Goal: Information Seeking & Learning: Compare options

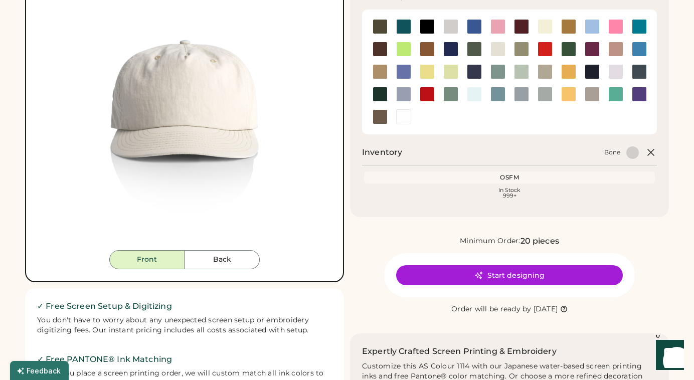
scroll to position [143, 0]
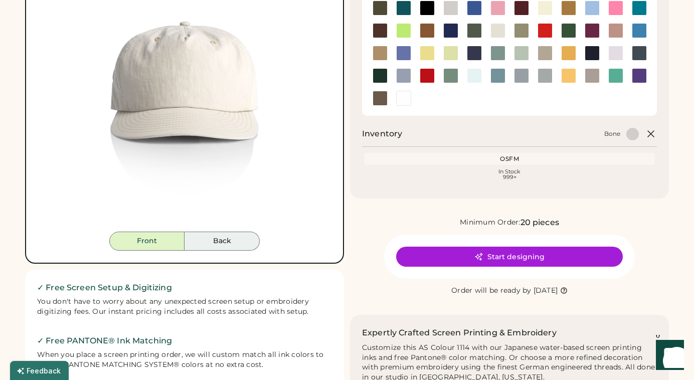
click at [229, 238] on button "Back" at bounding box center [221, 241] width 75 height 19
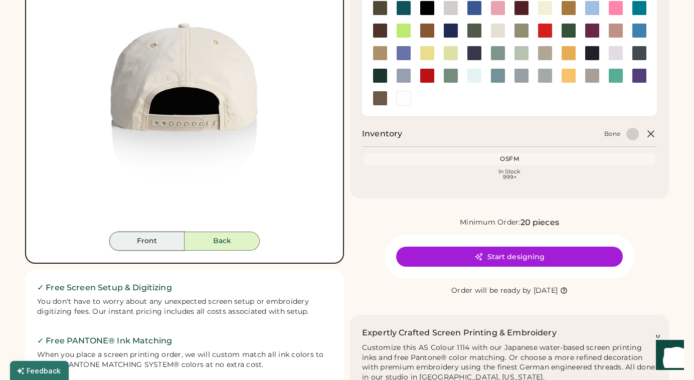
click at [154, 247] on button "Front" at bounding box center [146, 241] width 75 height 19
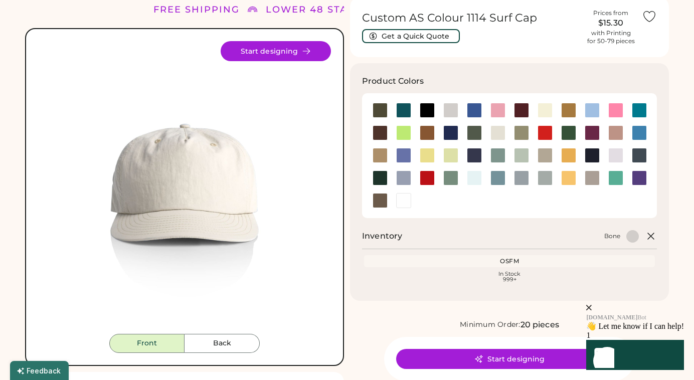
scroll to position [0, 0]
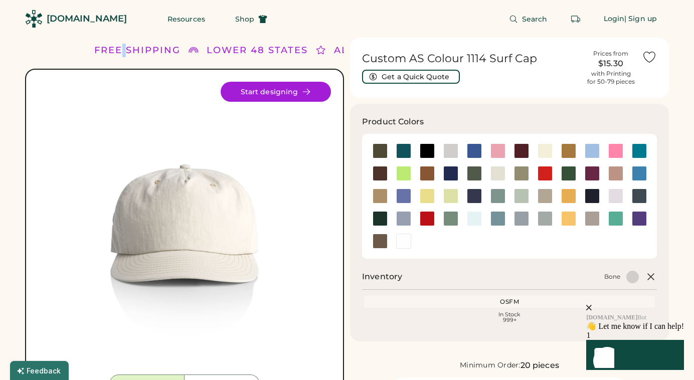
click at [62, 49] on div "FREE SHIPPING LOWER 48 STATES ALL ORDERS FREE SHIPPING LOWER 48 STATES ALL ORDE…" at bounding box center [184, 50] width 319 height 25
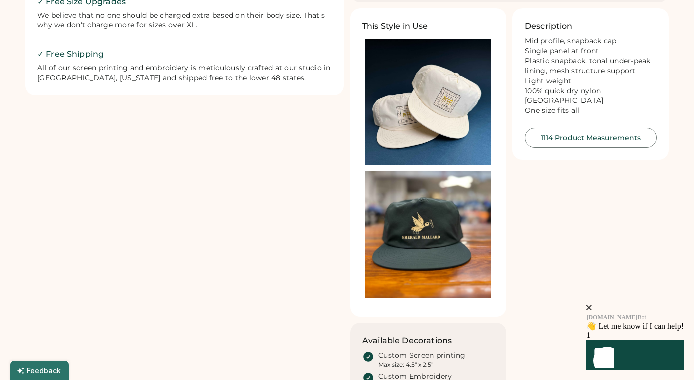
scroll to position [531, 0]
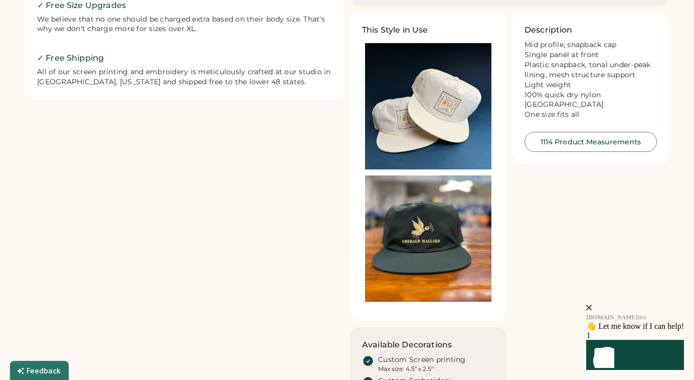
click at [451, 120] on img at bounding box center [428, 106] width 126 height 126
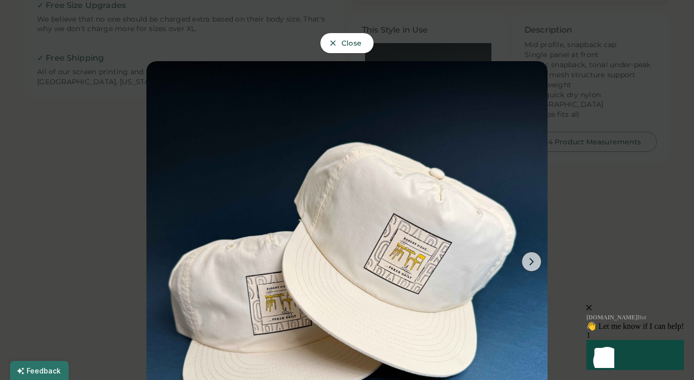
click at [529, 255] on html "[DOMAIN_NAME] Bot 👋 Let me know if I can help! 1 Launch Front Chat" at bounding box center [608, 253] width 165 height 4
click at [534, 255] on html "[DOMAIN_NAME] Bot 👋 Let me know if I can help! 1 Launch Front Chat" at bounding box center [608, 253] width 165 height 4
click at [569, 237] on div at bounding box center [347, 190] width 694 height 380
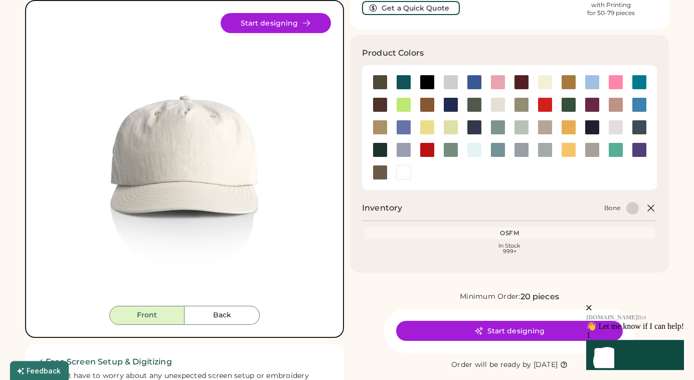
scroll to position [68, 0]
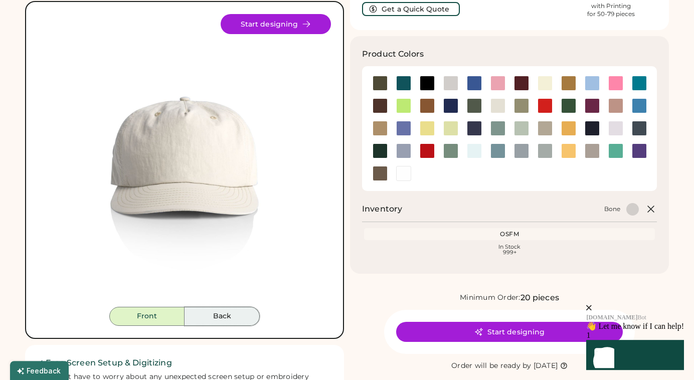
click at [230, 319] on button "Back" at bounding box center [221, 316] width 75 height 19
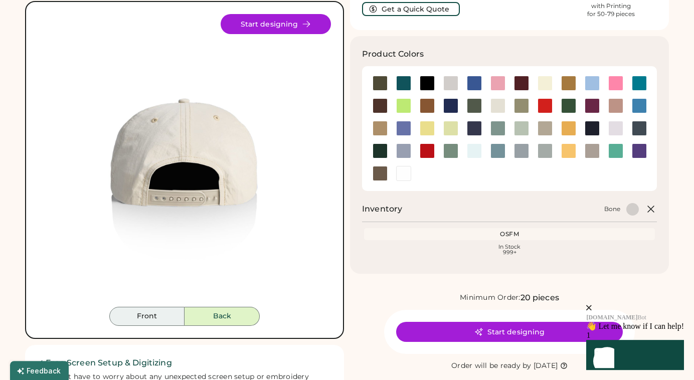
click at [167, 319] on button "Front" at bounding box center [146, 316] width 75 height 19
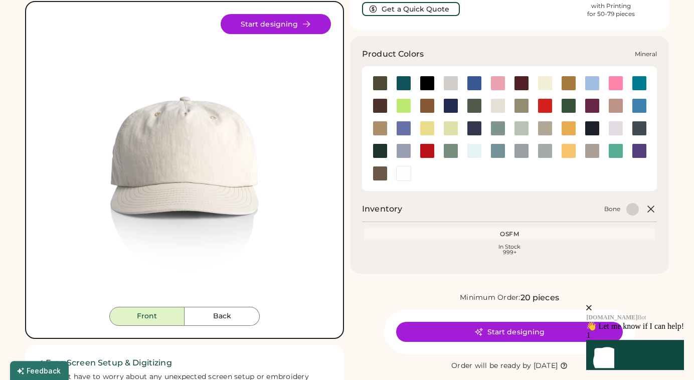
click at [505, 134] on div at bounding box center [497, 128] width 15 height 15
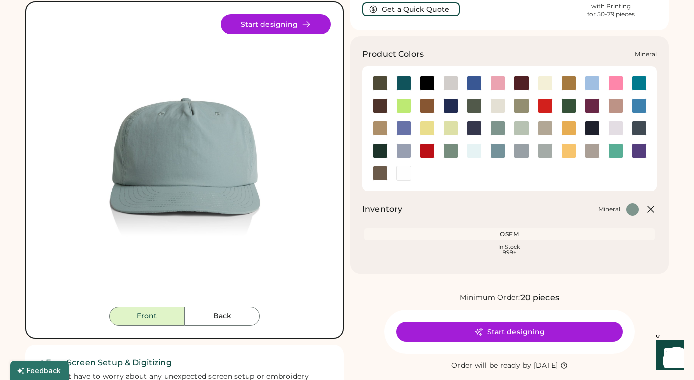
click at [502, 132] on div at bounding box center [497, 128] width 15 height 15
click at [615, 145] on div at bounding box center [615, 150] width 15 height 15
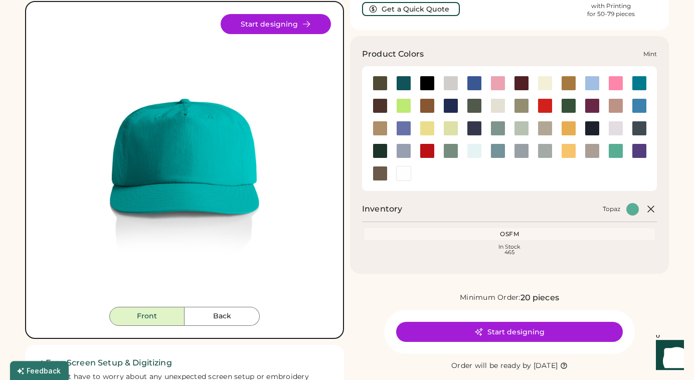
click at [526, 125] on div at bounding box center [521, 128] width 15 height 15
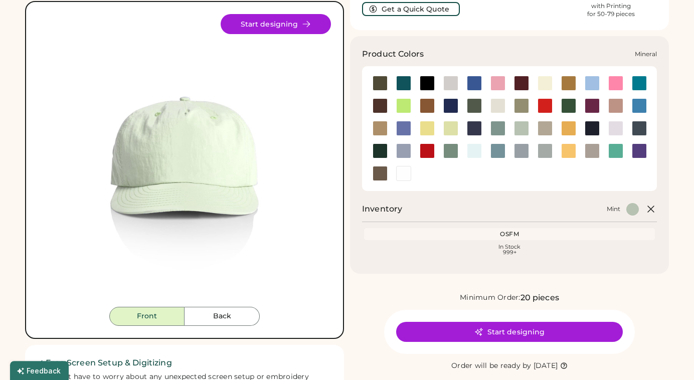
click at [500, 128] on div at bounding box center [497, 128] width 15 height 15
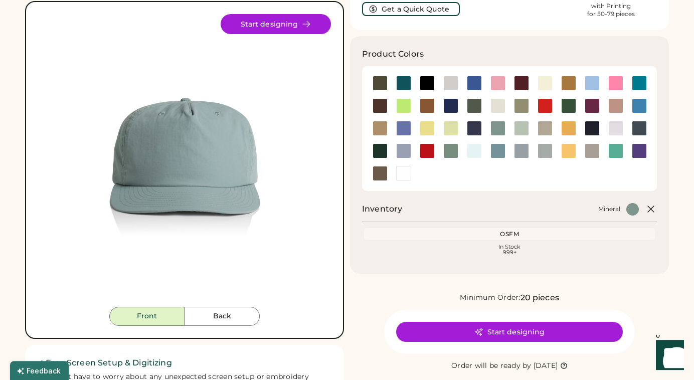
scroll to position [70, 0]
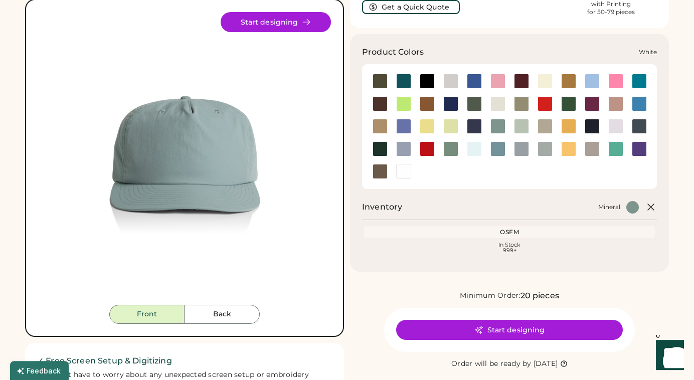
click at [400, 175] on div at bounding box center [403, 171] width 15 height 15
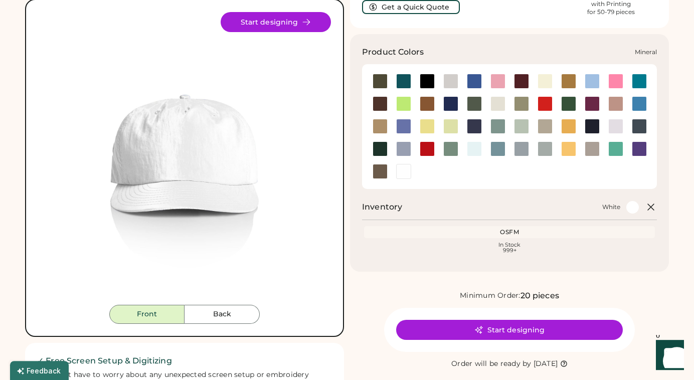
click at [502, 129] on div at bounding box center [497, 126] width 15 height 15
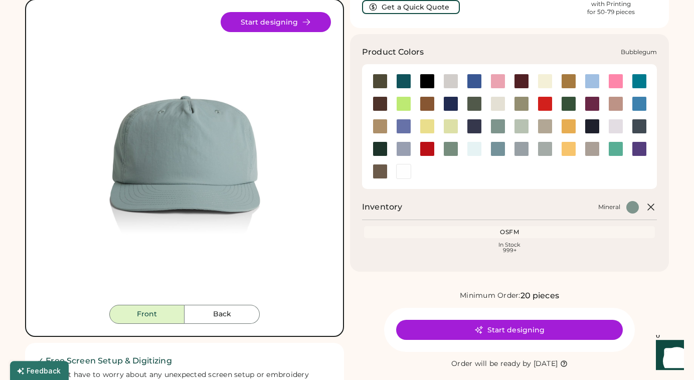
click at [502, 85] on div at bounding box center [497, 81] width 15 height 15
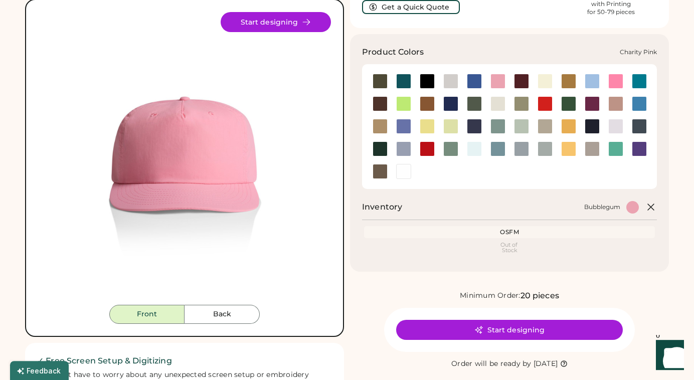
click at [619, 84] on div at bounding box center [615, 81] width 15 height 15
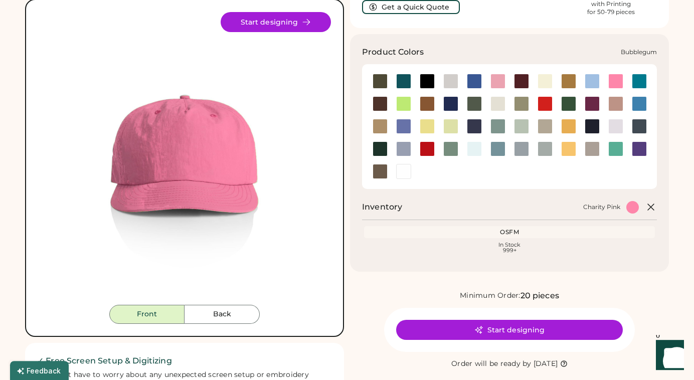
click at [496, 85] on div at bounding box center [497, 81] width 15 height 15
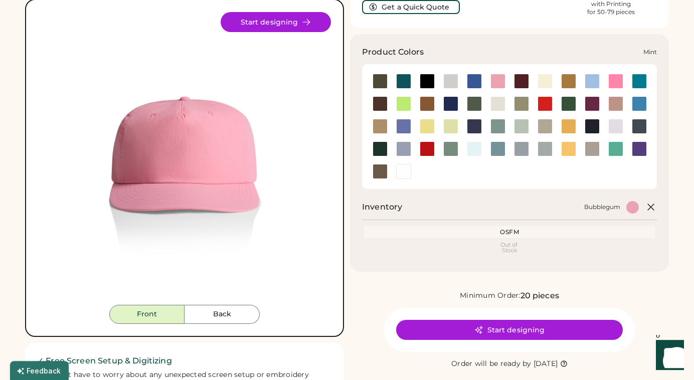
click at [517, 122] on div at bounding box center [521, 126] width 15 height 15
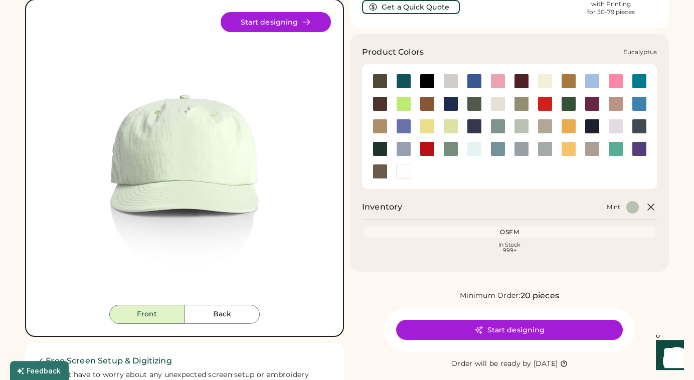
click at [517, 101] on div at bounding box center [521, 103] width 15 height 15
click at [520, 105] on div at bounding box center [521, 103] width 15 height 15
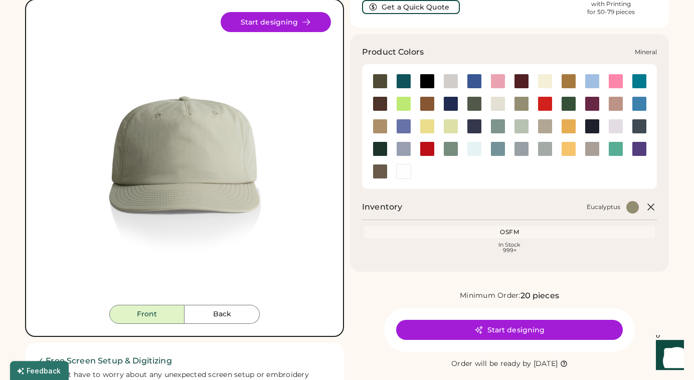
click at [498, 130] on div at bounding box center [497, 126] width 15 height 15
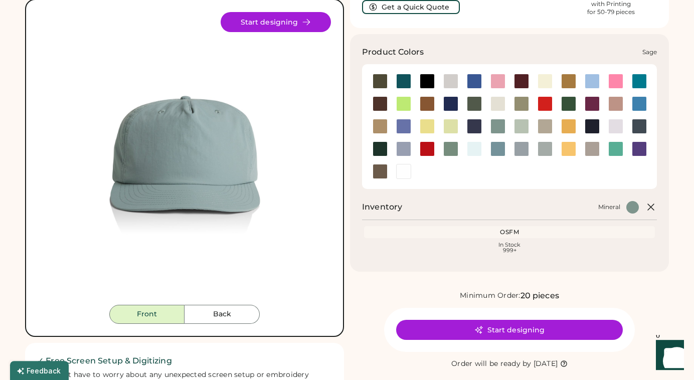
click at [453, 150] on div at bounding box center [450, 148] width 15 height 15
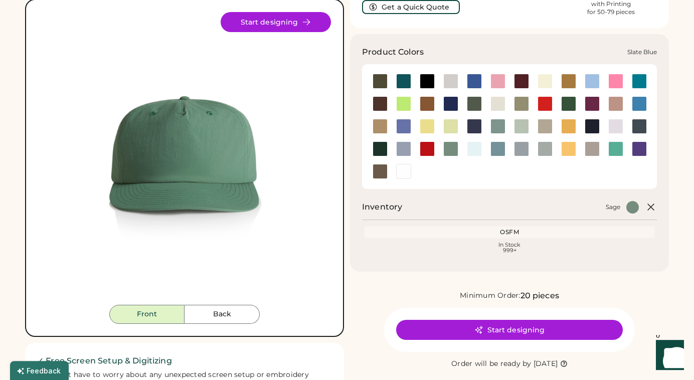
click at [497, 151] on div at bounding box center [497, 148] width 15 height 15
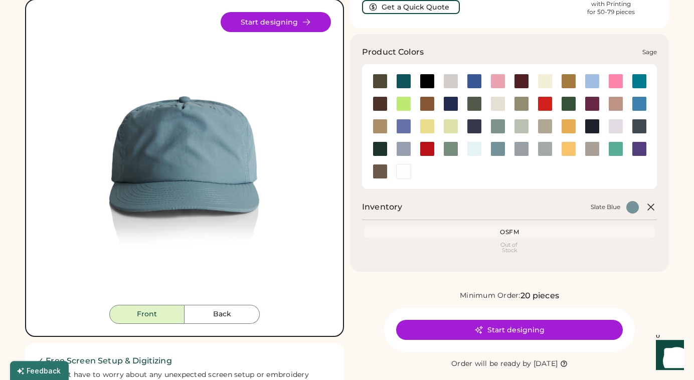
click at [449, 151] on div at bounding box center [450, 148] width 15 height 15
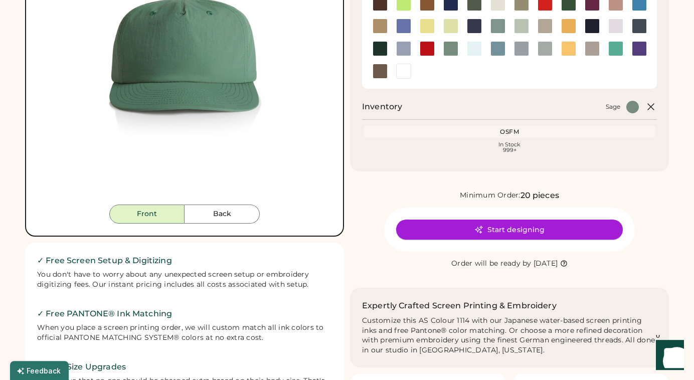
scroll to position [176, 0]
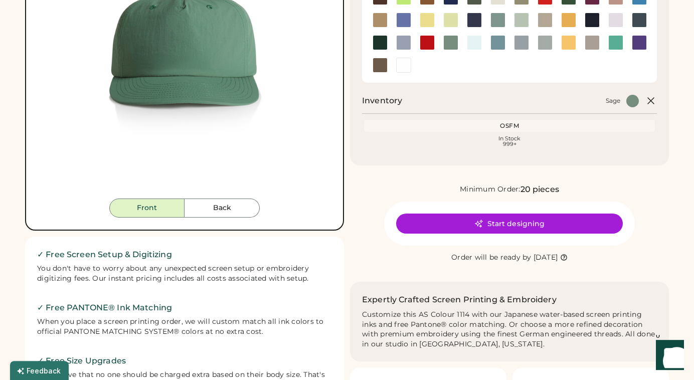
click at [567, 261] on icon at bounding box center [564, 258] width 8 height 8
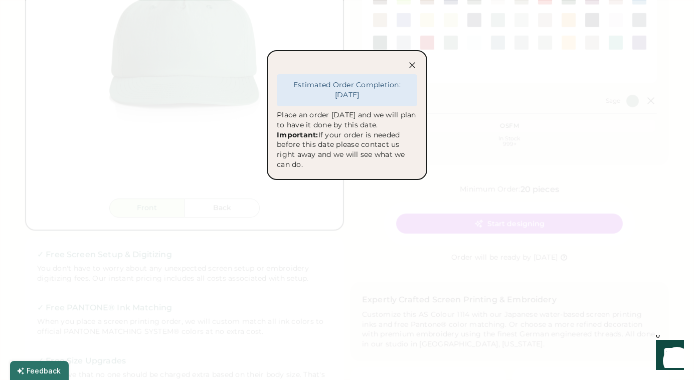
click at [410, 66] on icon at bounding box center [412, 65] width 10 height 10
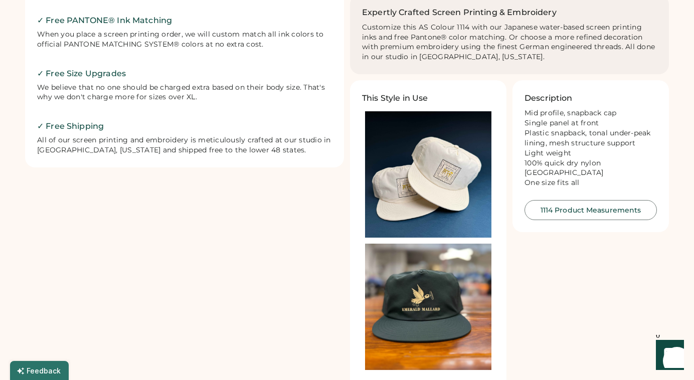
scroll to position [0, 0]
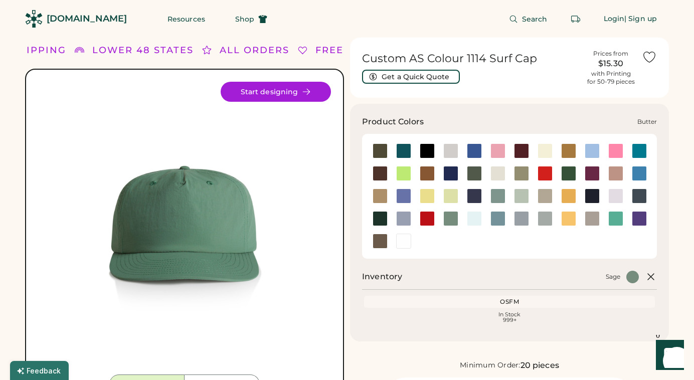
click at [540, 153] on div at bounding box center [544, 150] width 15 height 15
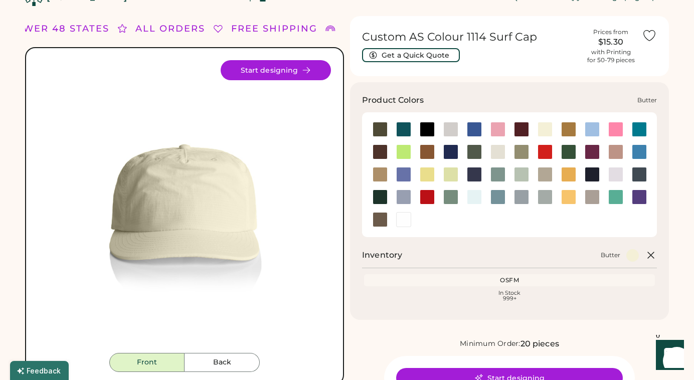
scroll to position [36, 0]
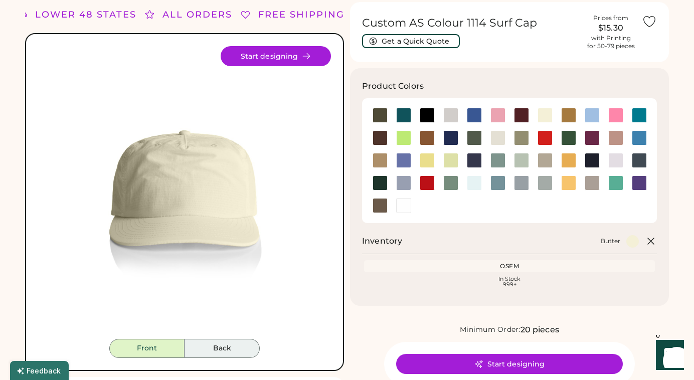
click at [209, 346] on button "Back" at bounding box center [221, 348] width 75 height 19
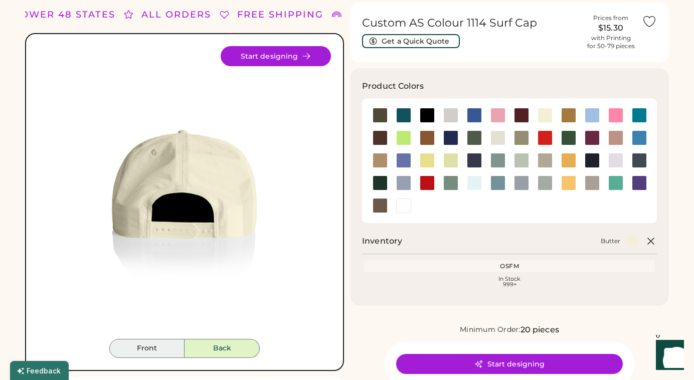
click at [164, 343] on button "Front" at bounding box center [146, 348] width 75 height 19
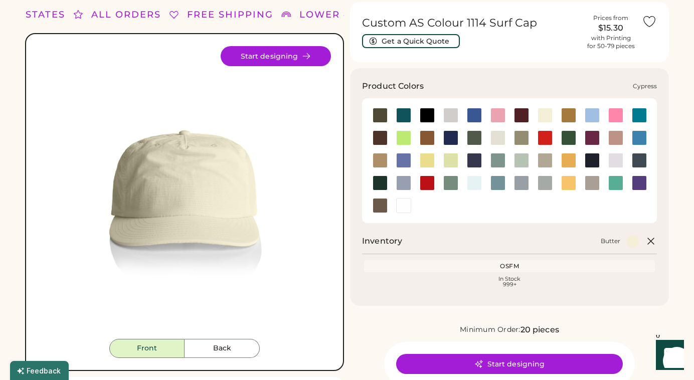
click at [473, 143] on div at bounding box center [474, 137] width 15 height 15
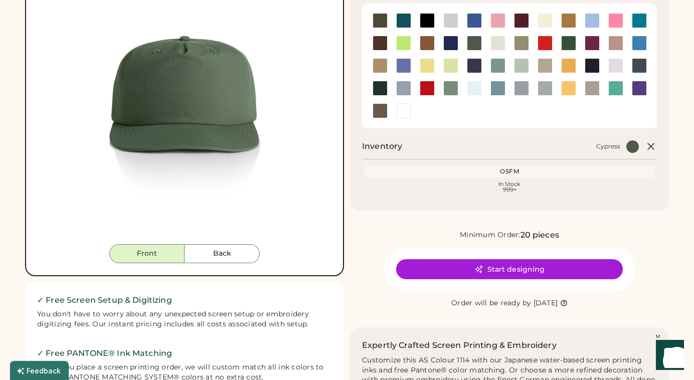
scroll to position [136, 0]
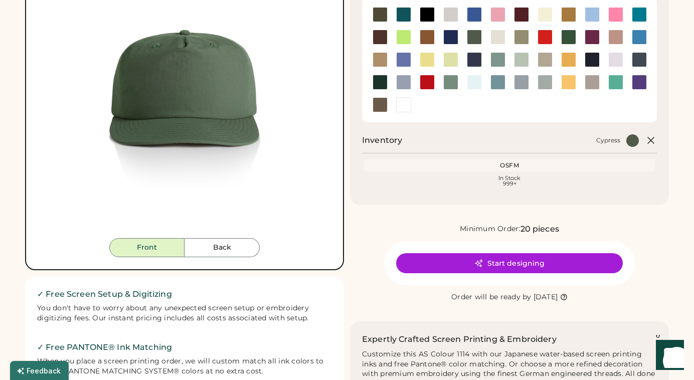
click at [216, 102] on img at bounding box center [184, 91] width 293 height 293
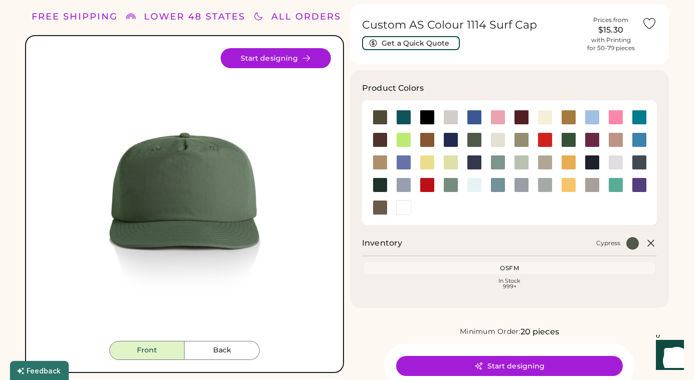
scroll to position [35, 0]
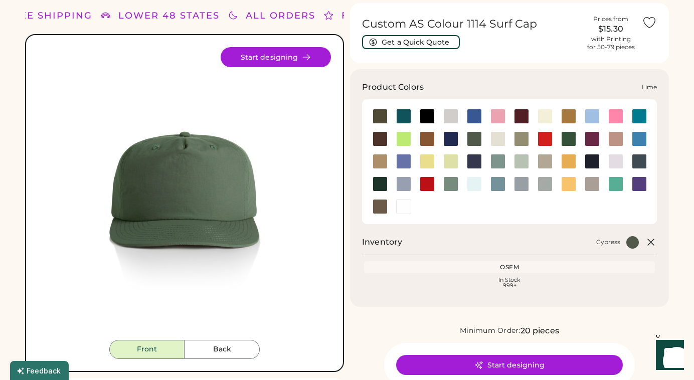
click at [455, 162] on div at bounding box center [450, 161] width 15 height 15
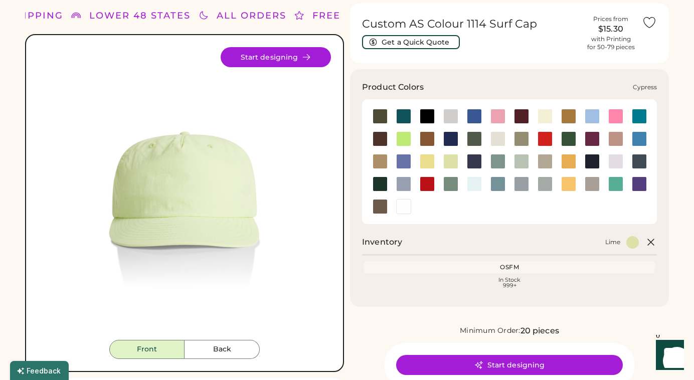
click at [477, 141] on div at bounding box center [474, 138] width 15 height 15
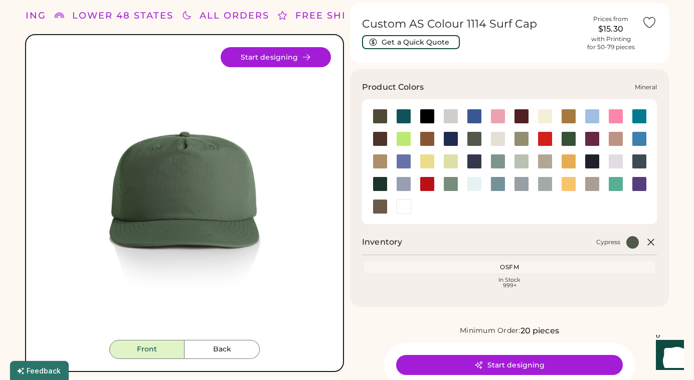
click at [498, 167] on div at bounding box center [497, 161] width 15 height 15
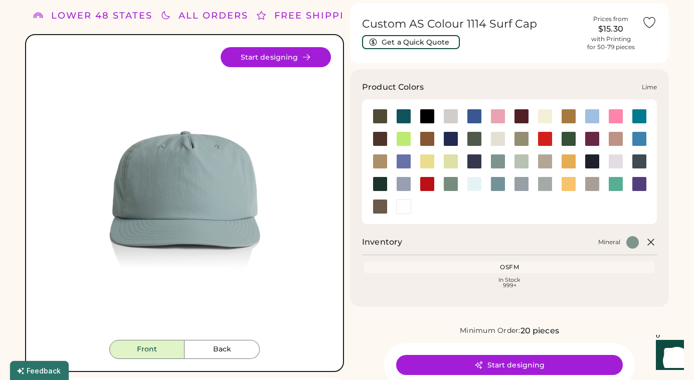
click at [447, 165] on div at bounding box center [450, 161] width 15 height 15
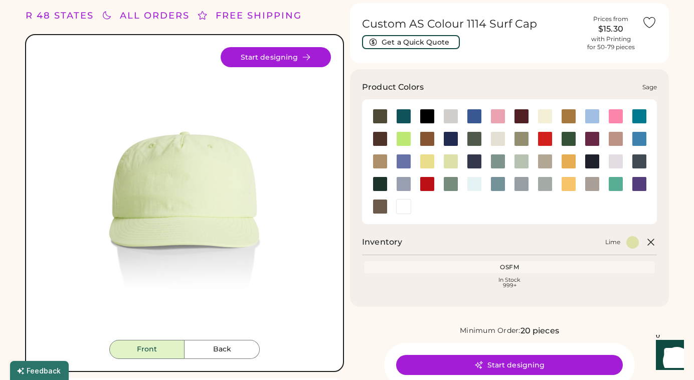
click at [451, 182] on div at bounding box center [450, 183] width 15 height 15
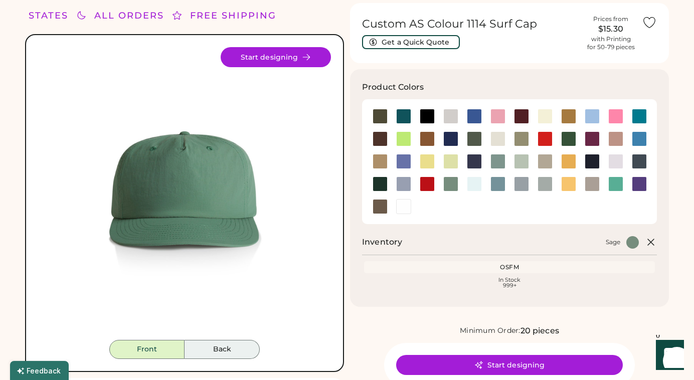
click at [226, 345] on button "Back" at bounding box center [221, 349] width 75 height 19
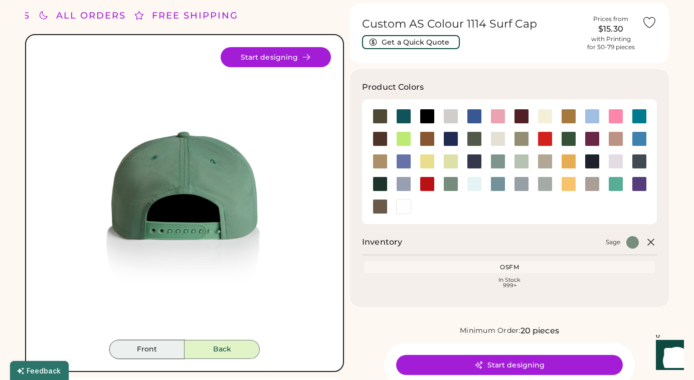
click at [176, 349] on button "Front" at bounding box center [146, 349] width 75 height 19
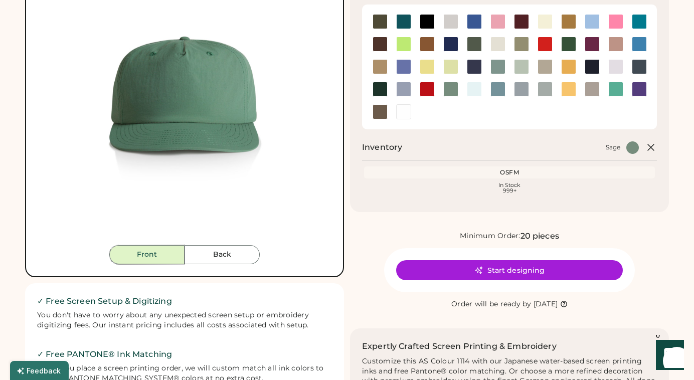
scroll to position [105, 0]
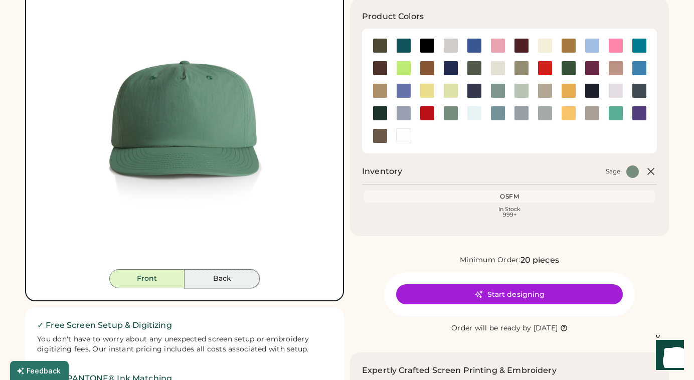
click at [214, 279] on button "Back" at bounding box center [221, 278] width 75 height 19
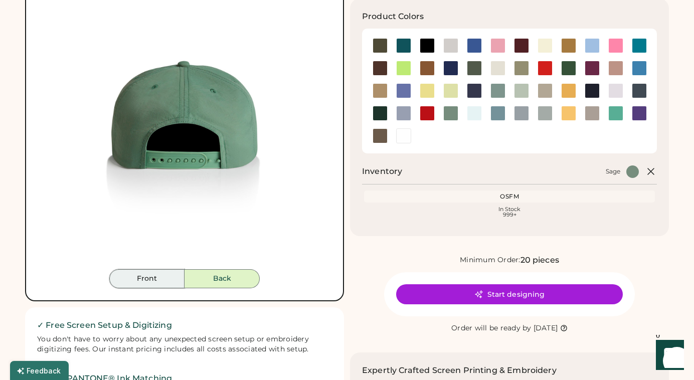
click at [169, 281] on button "Front" at bounding box center [146, 278] width 75 height 19
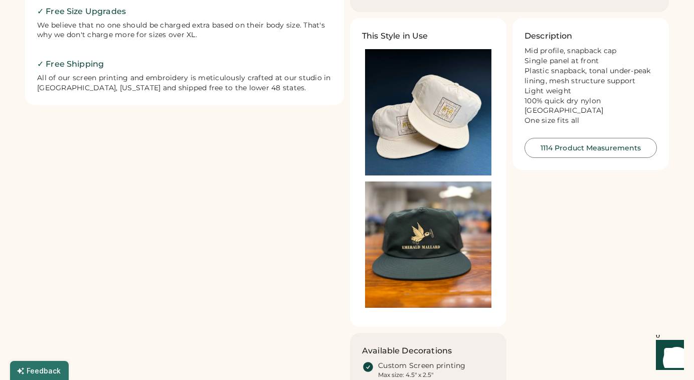
scroll to position [524, 0]
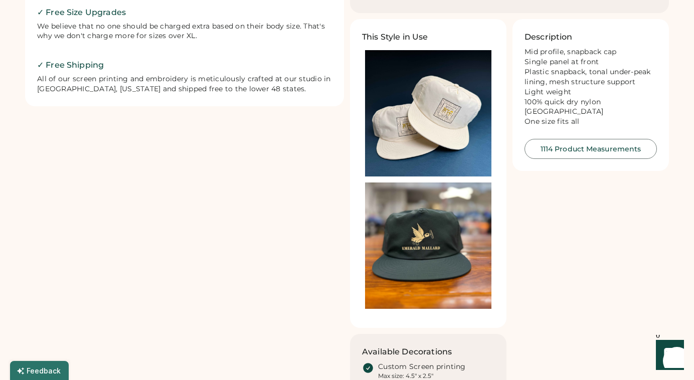
click at [430, 132] on img at bounding box center [428, 113] width 126 height 126
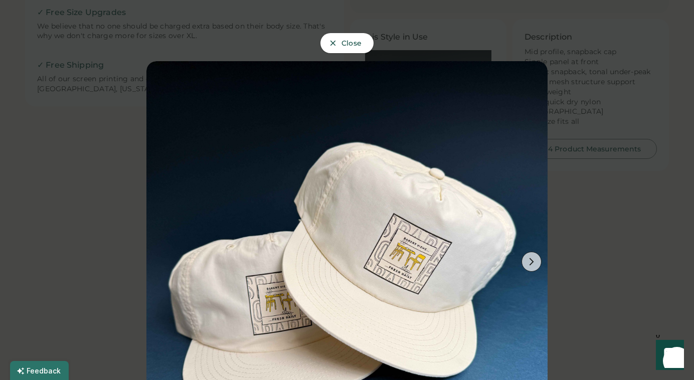
click at [113, 254] on div at bounding box center [347, 190] width 694 height 380
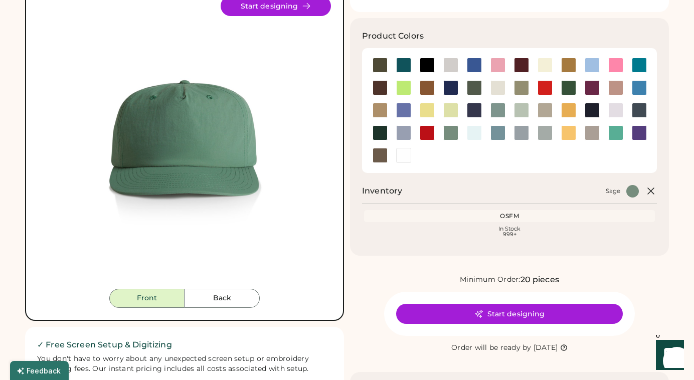
scroll to position [0, 0]
